Goal: Find contact information: Find contact information

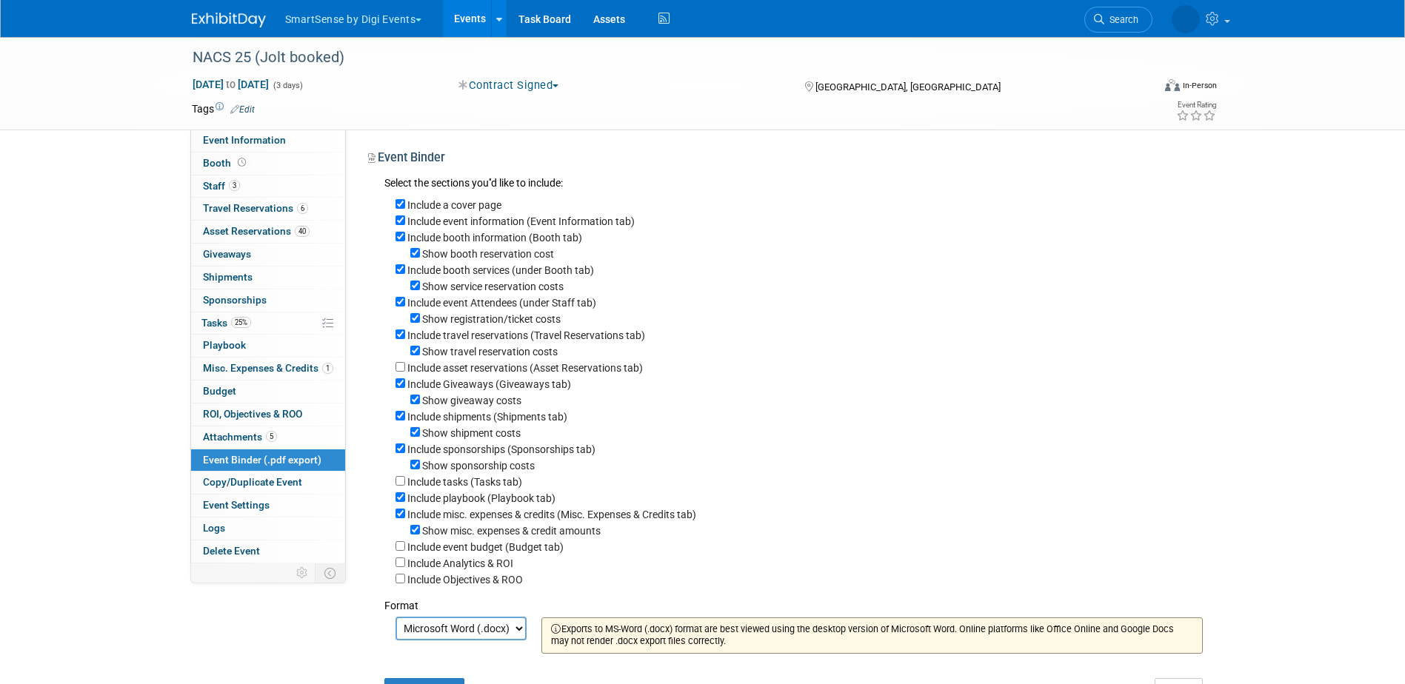
select select "docx"
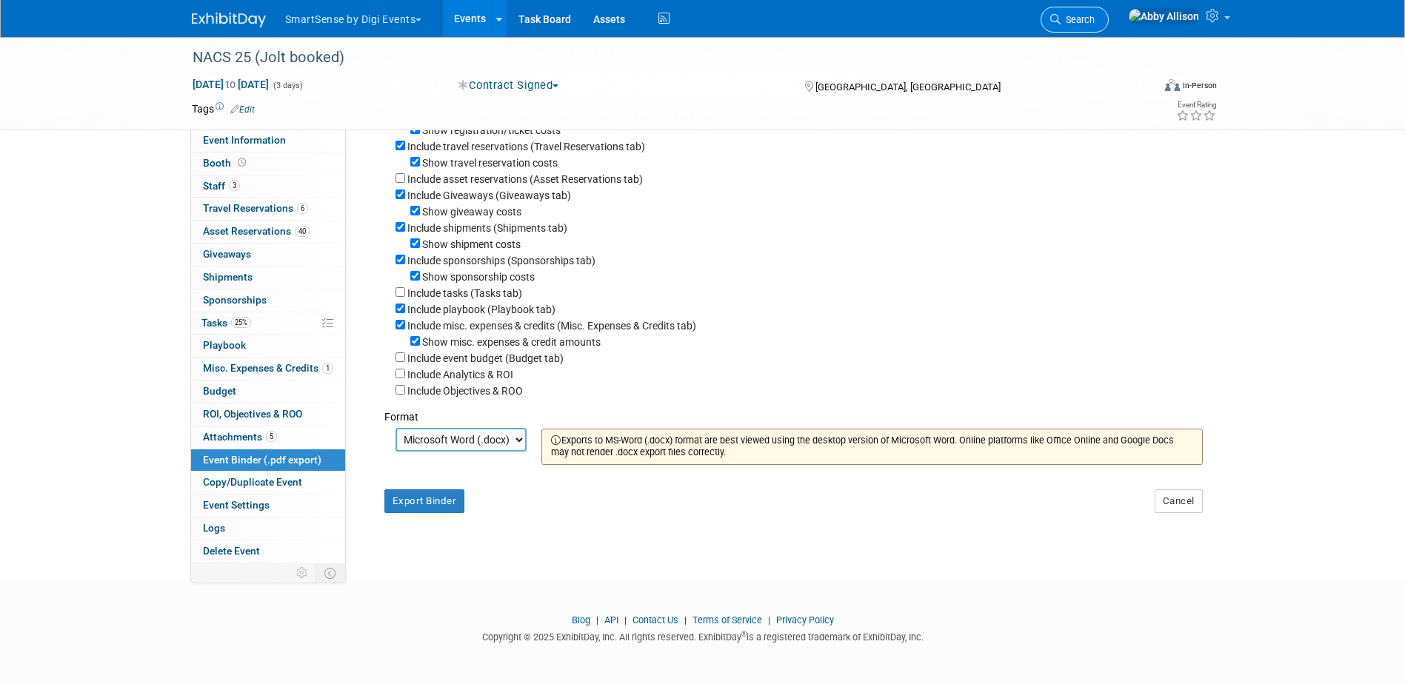
click at [1095, 15] on span "Search" at bounding box center [1078, 19] width 34 height 11
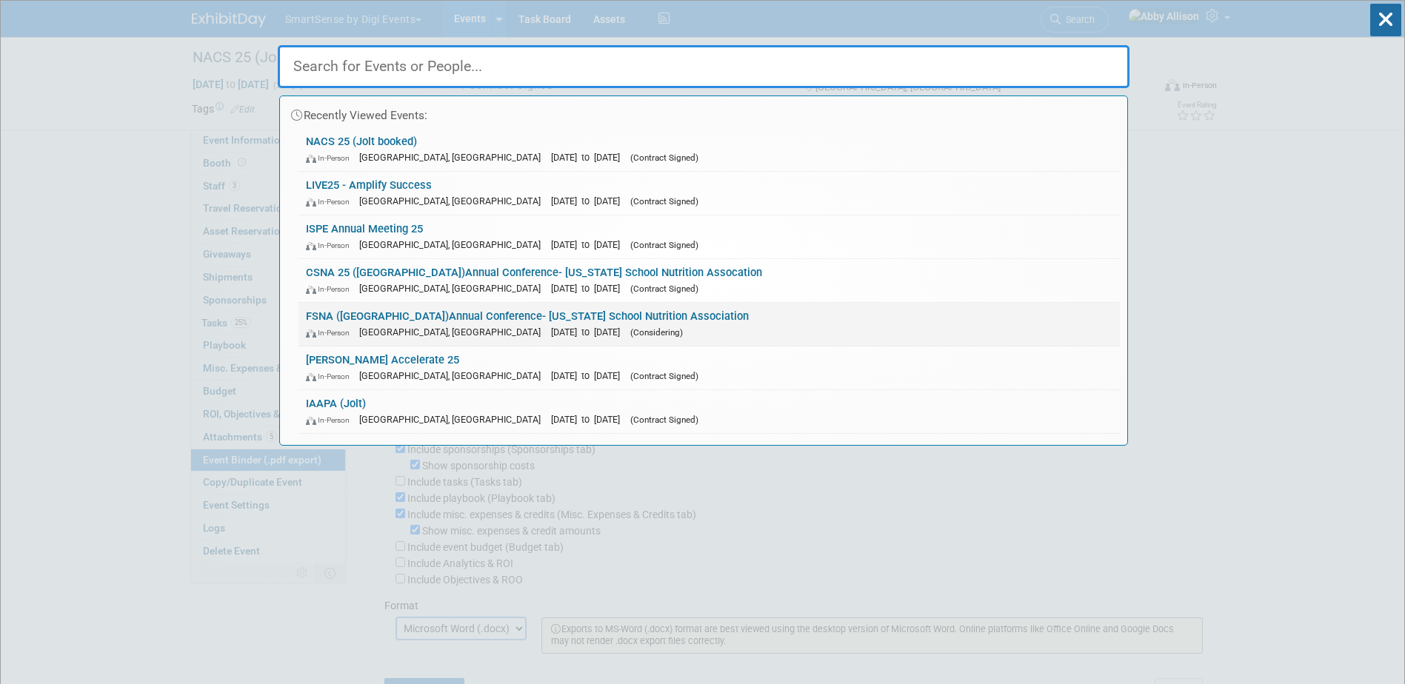
click at [423, 321] on link "FSNA (FL)Annual Conference- Florida School Nutrition Association In-Person Dayt…" at bounding box center [710, 324] width 822 height 43
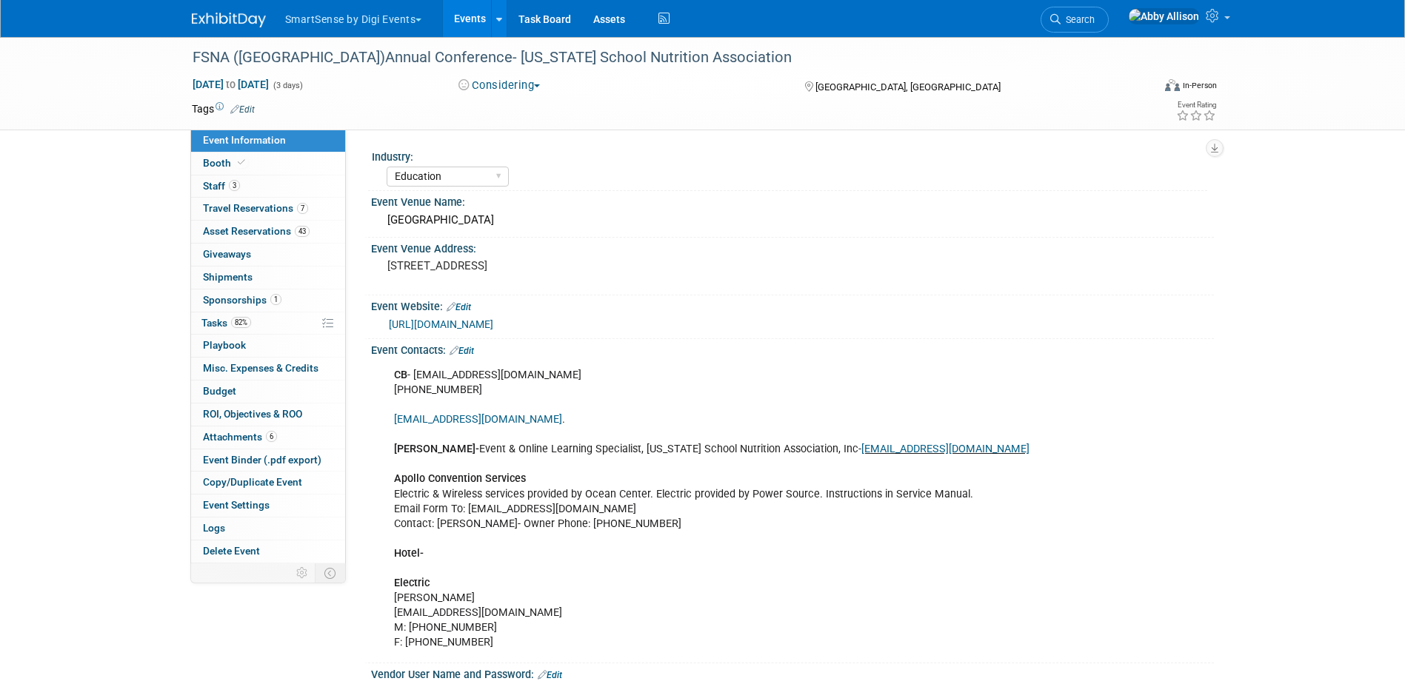
select select "Education"
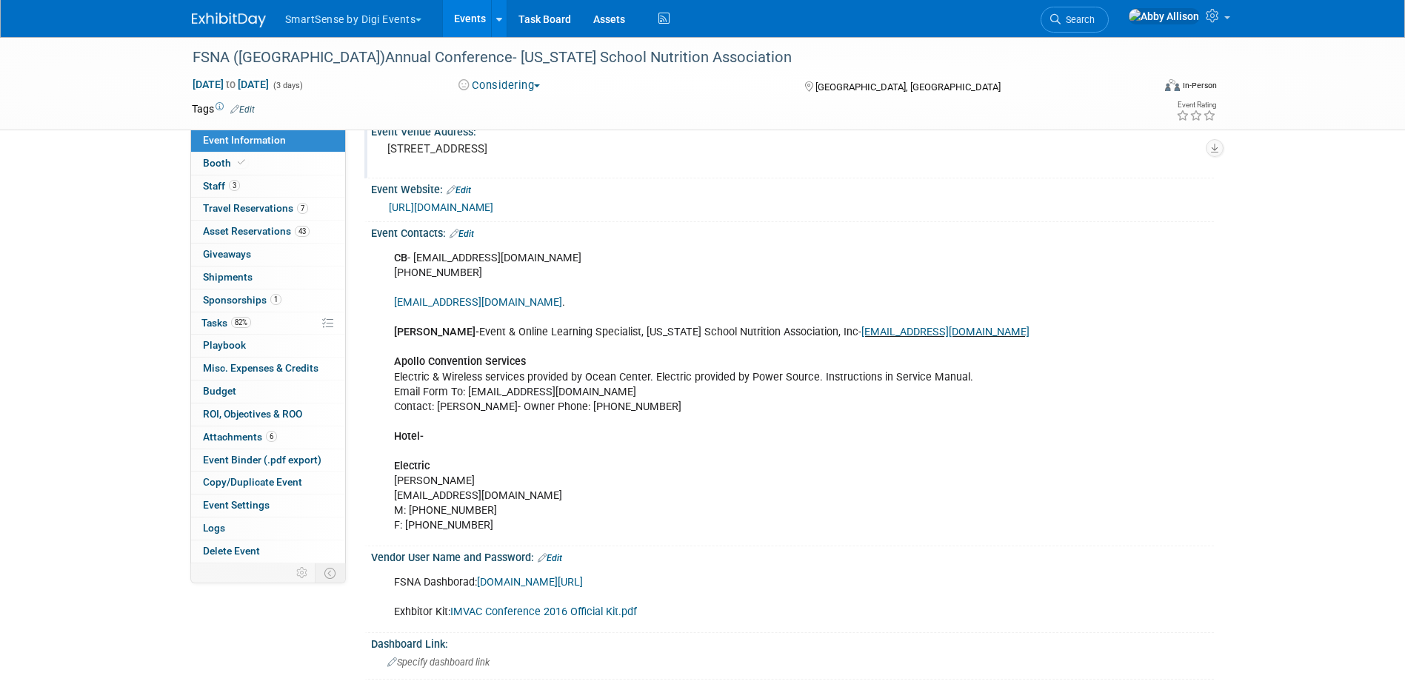
scroll to position [148, 0]
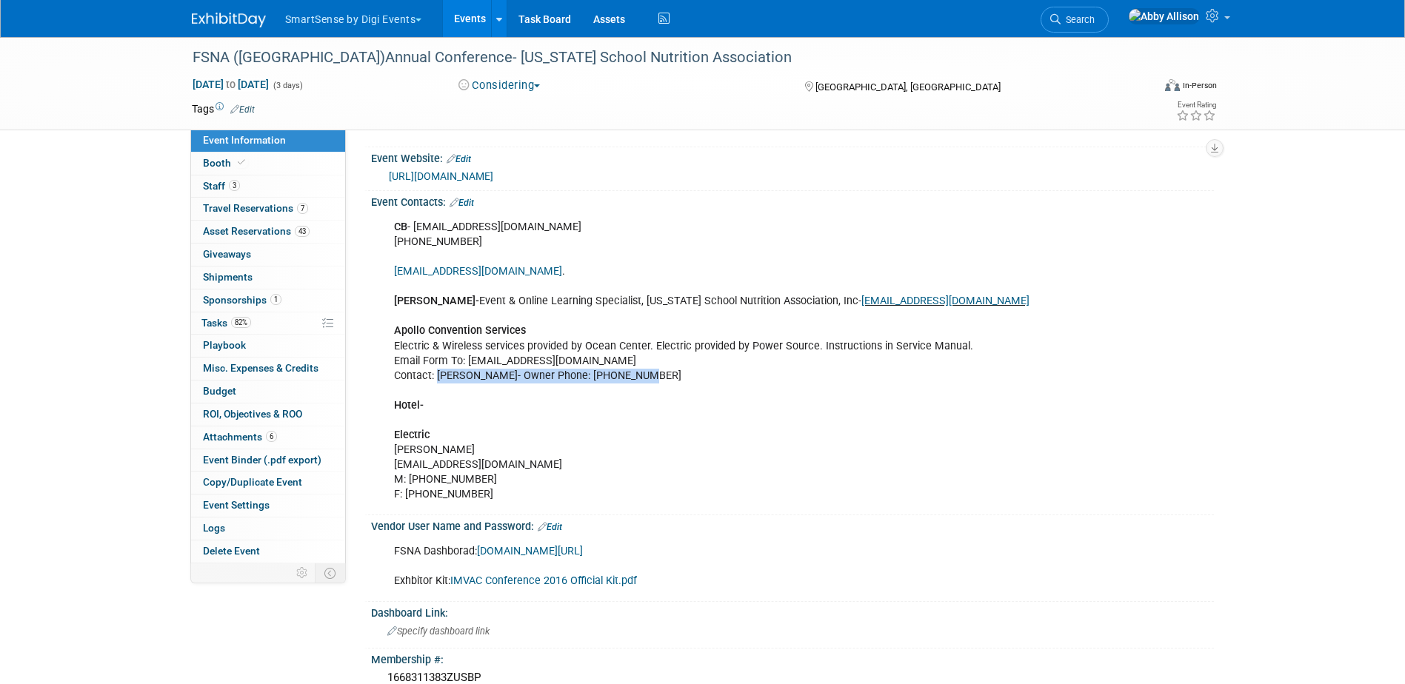
drag, startPoint x: 641, startPoint y: 382, endPoint x: 439, endPoint y: 376, distance: 202.3
click at [439, 376] on div "CB - [EMAIL_ADDRESS][DOMAIN_NAME] [PHONE_NUMBER] [EMAIL_ADDRESS][DOMAIN_NAME] .…" at bounding box center [717, 361] width 667 height 297
copy div "[PERSON_NAME]- Owner Phone: [PHONE_NUMBER]"
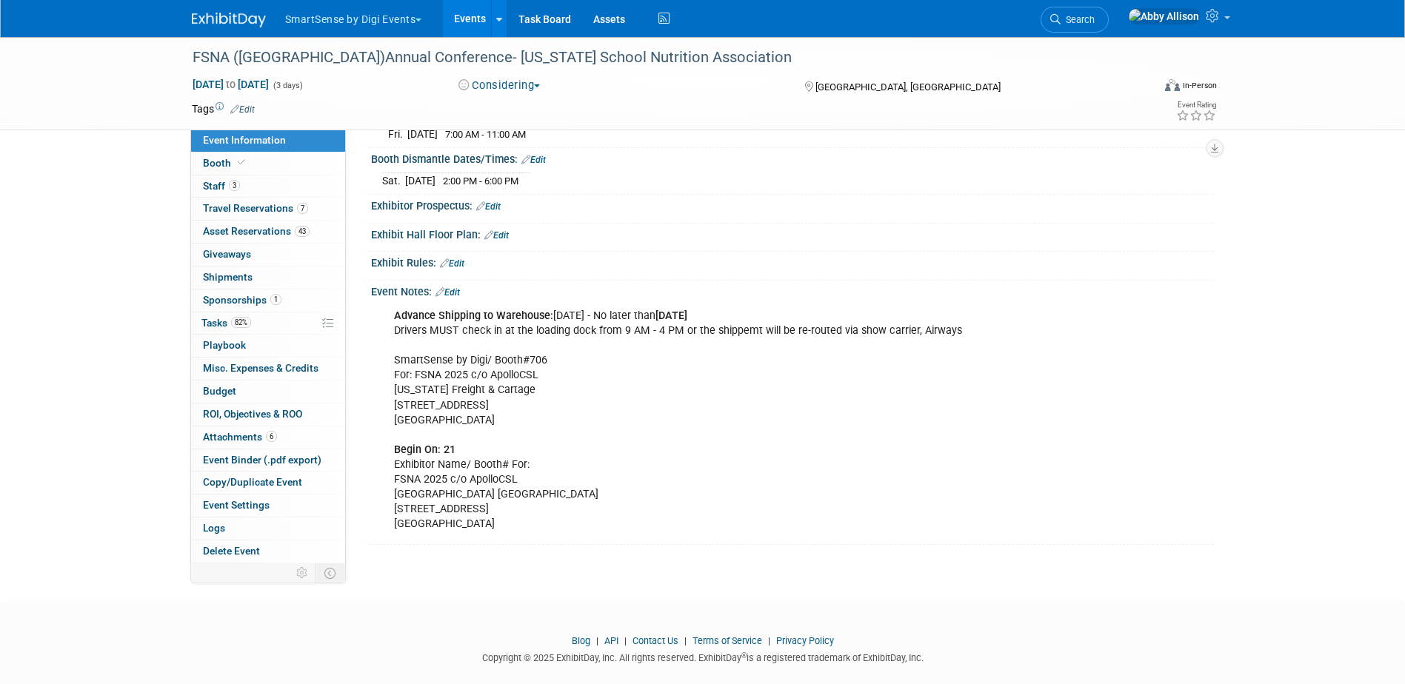
scroll to position [855, 0]
